Goal: Information Seeking & Learning: Learn about a topic

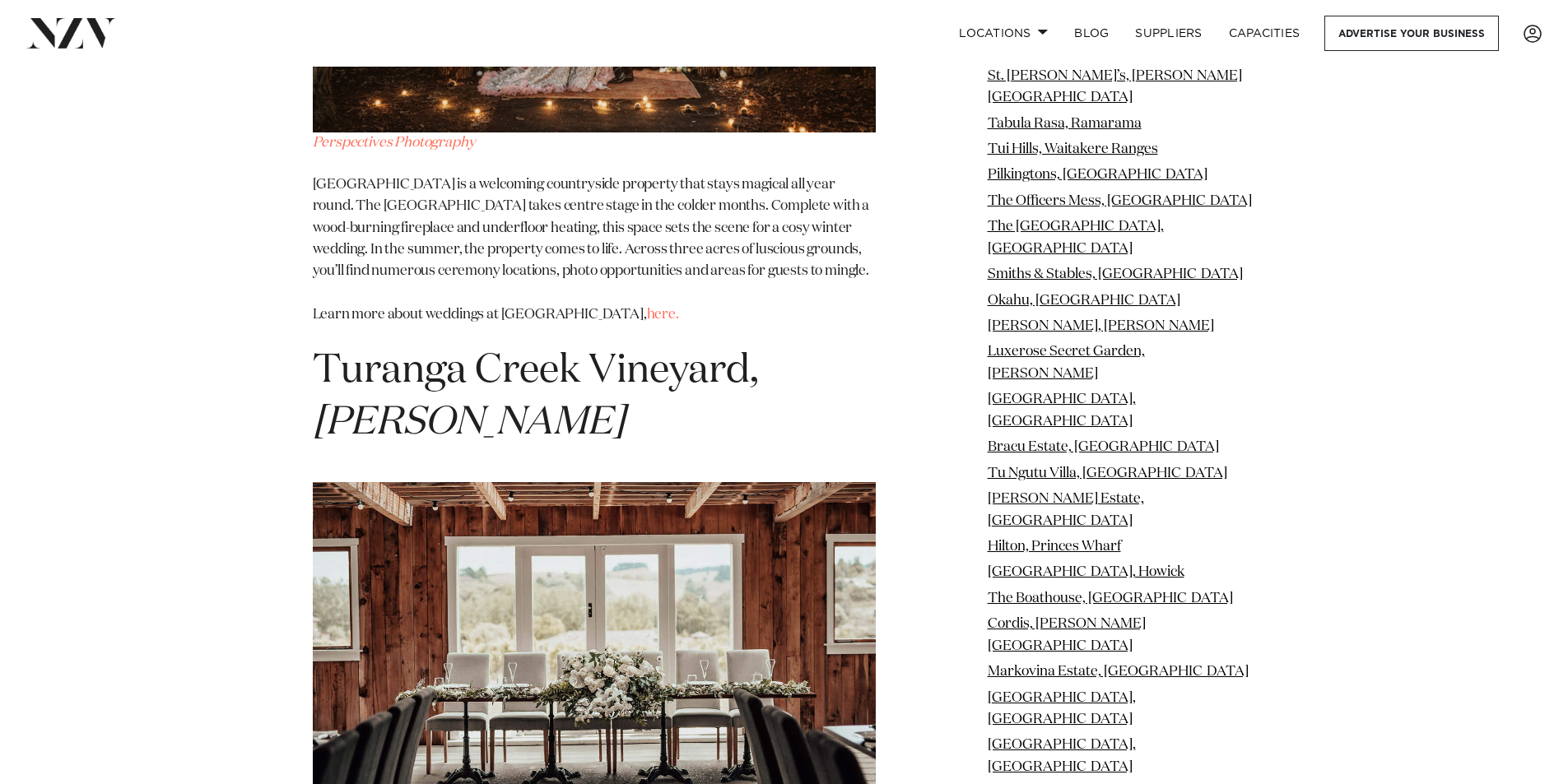
scroll to position [27991, 0]
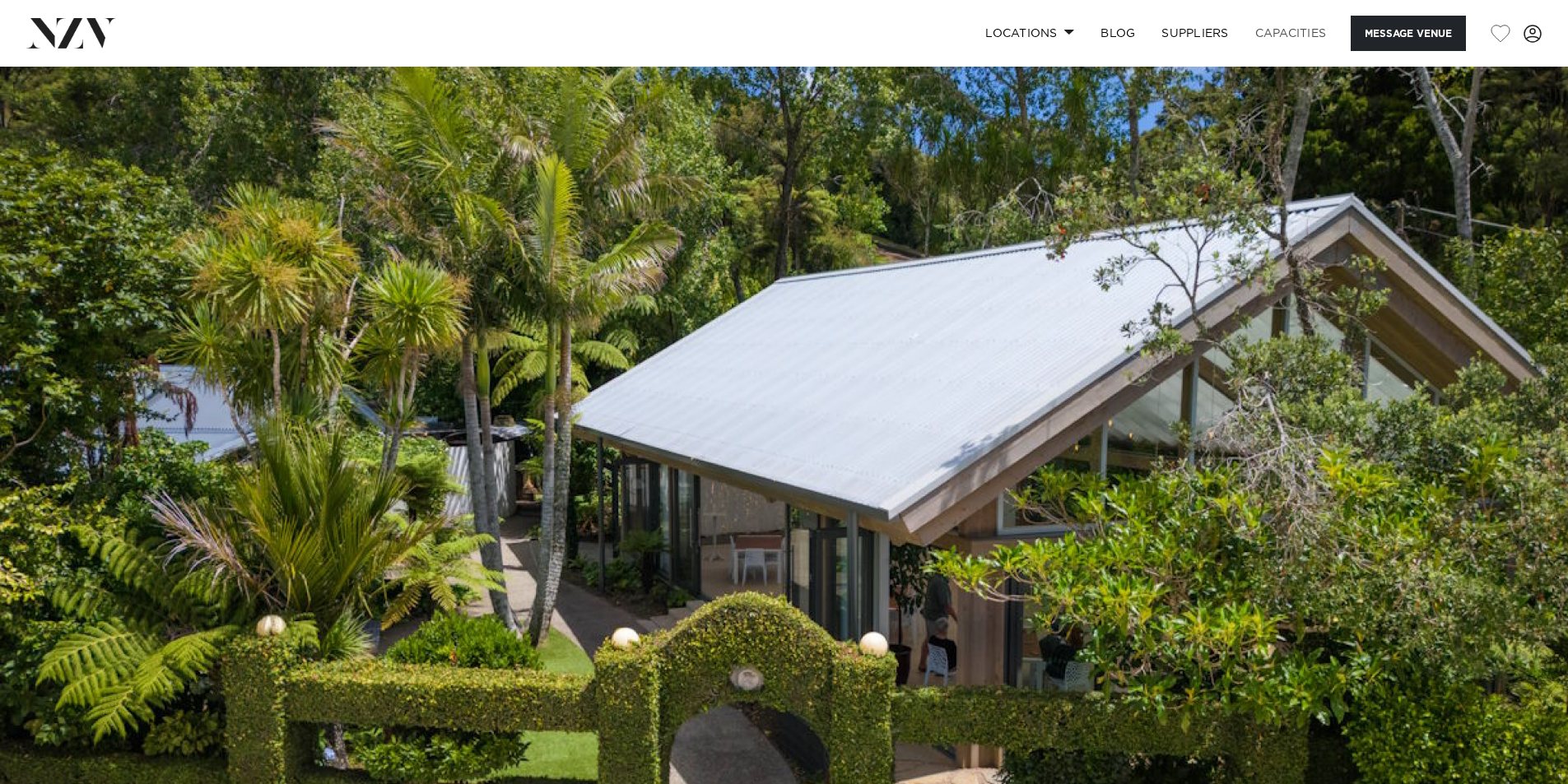
click at [1290, 34] on link "Capacities" at bounding box center [1291, 33] width 98 height 35
